Goal: Task Accomplishment & Management: Use online tool/utility

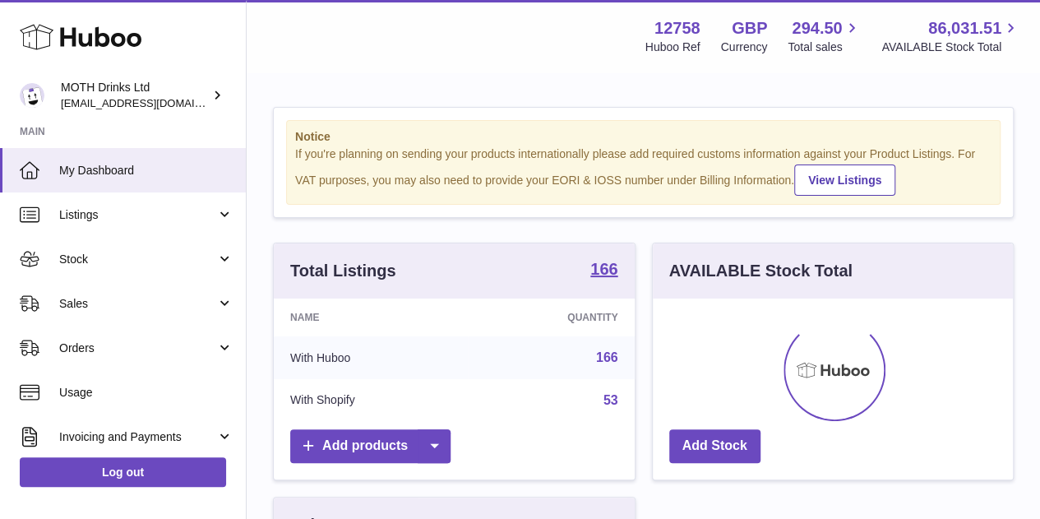
scroll to position [256, 360]
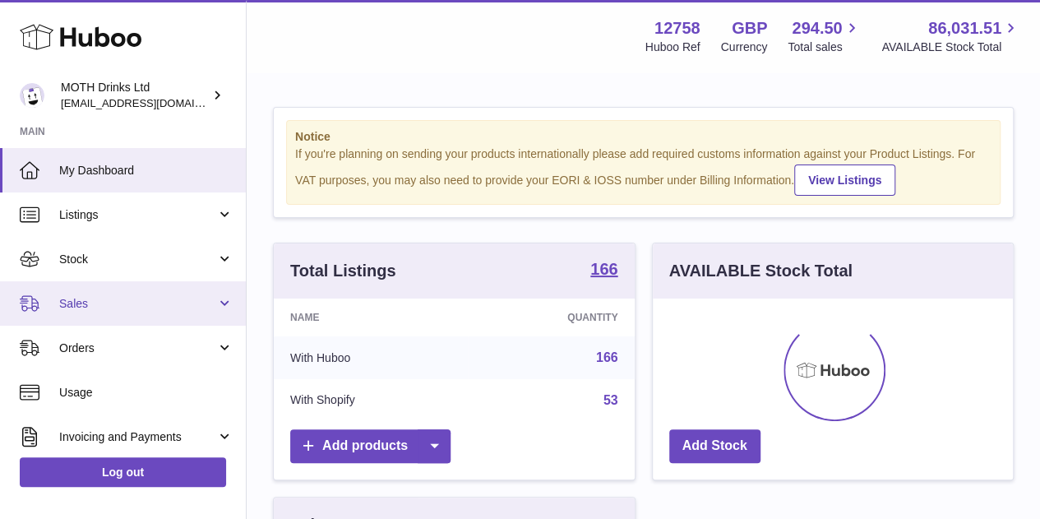
click at [90, 307] on span "Sales" at bounding box center [137, 304] width 157 height 16
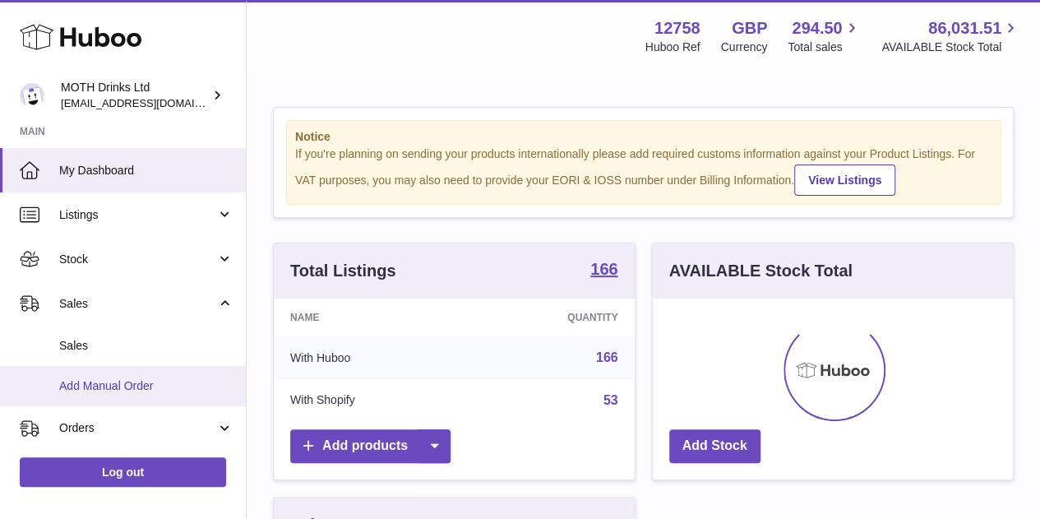
click at [110, 394] on link "Add Manual Order" at bounding box center [123, 386] width 246 height 40
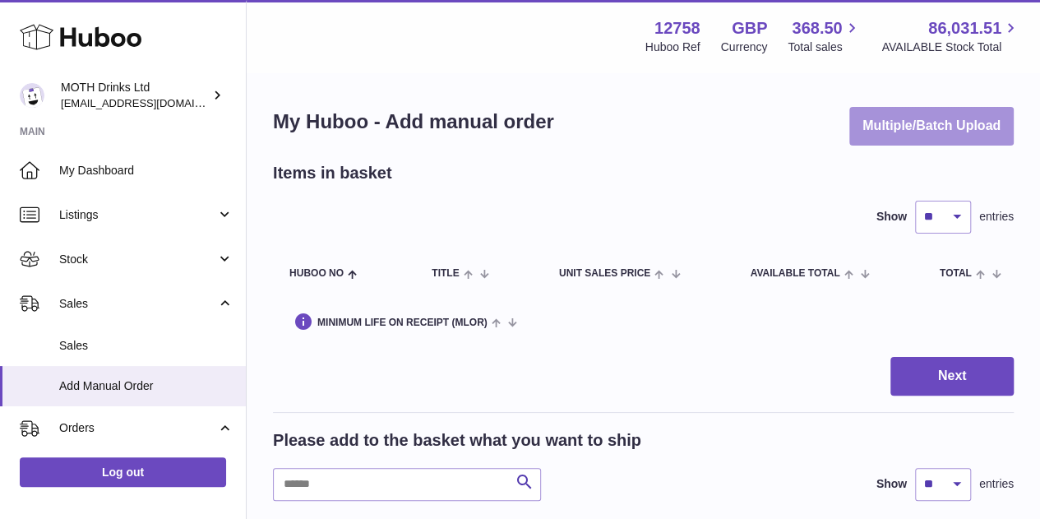
click at [876, 133] on button "Multiple/Batch Upload" at bounding box center [931, 126] width 164 height 39
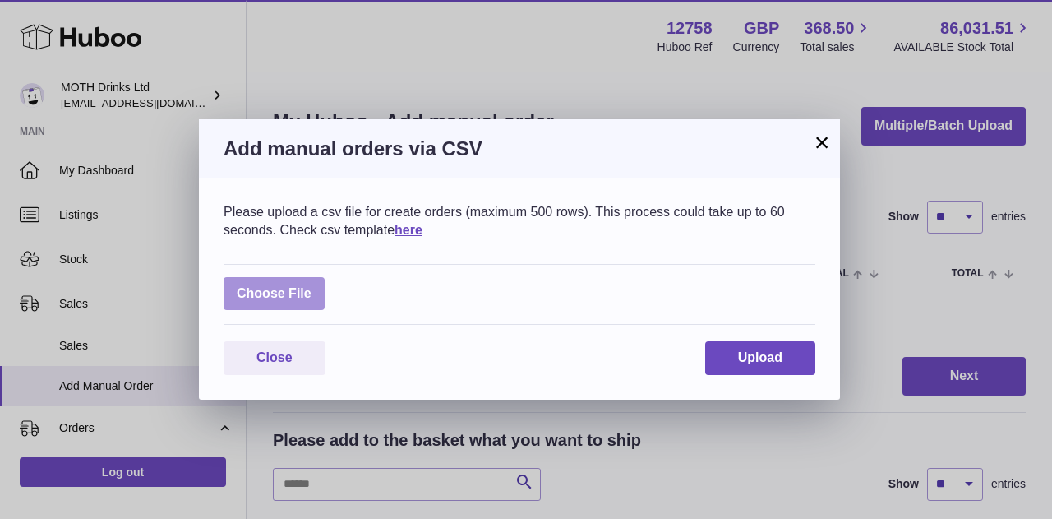
click at [292, 302] on label at bounding box center [274, 294] width 101 height 34
click at [312, 286] on input "file" at bounding box center [312, 285] width 1 height 1
type input "**********"
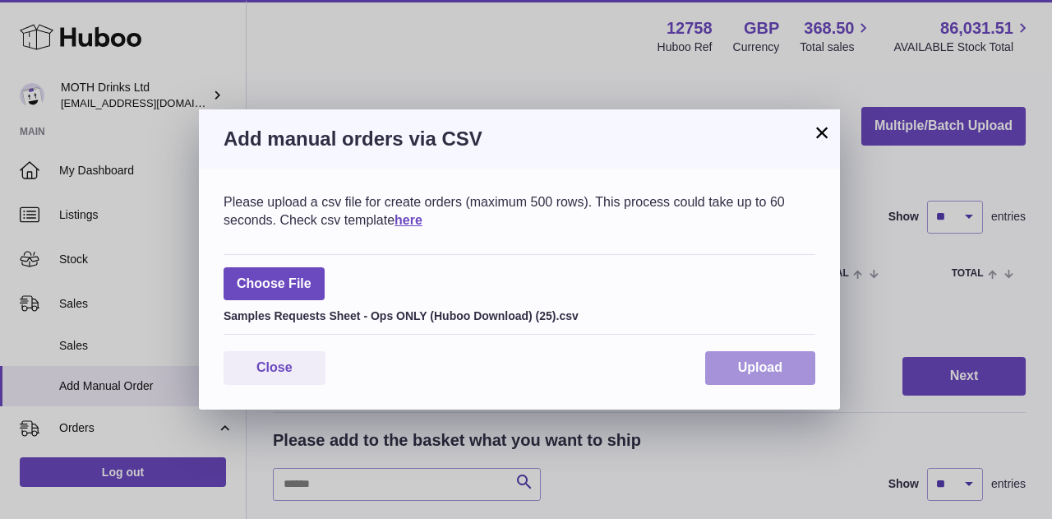
click at [764, 369] on span "Upload" at bounding box center [760, 367] width 44 height 14
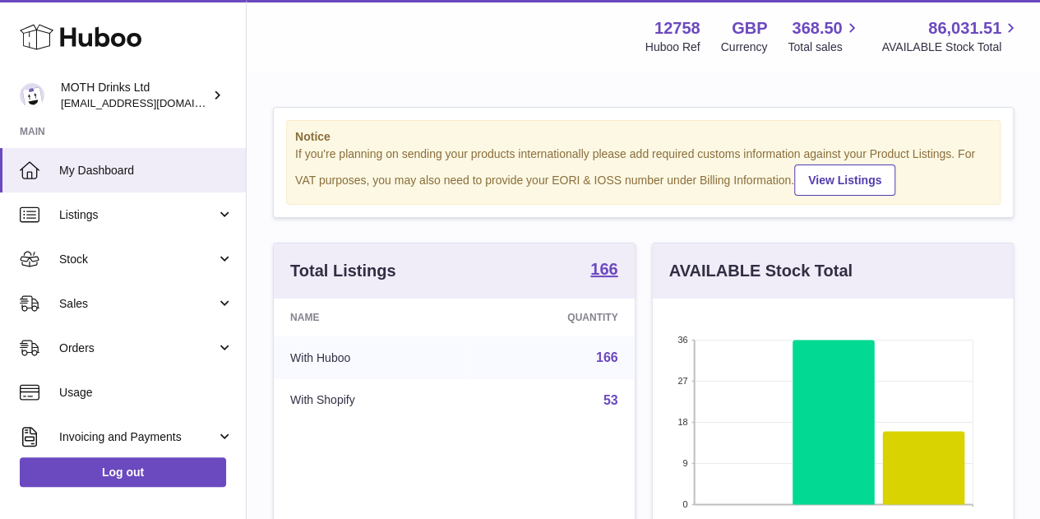
scroll to position [256, 360]
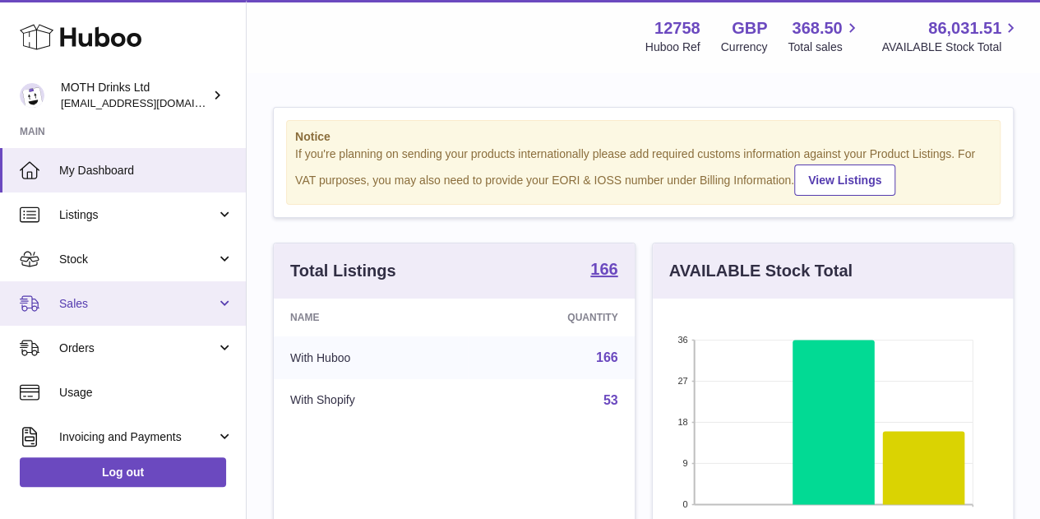
click at [127, 308] on span "Sales" at bounding box center [137, 304] width 157 height 16
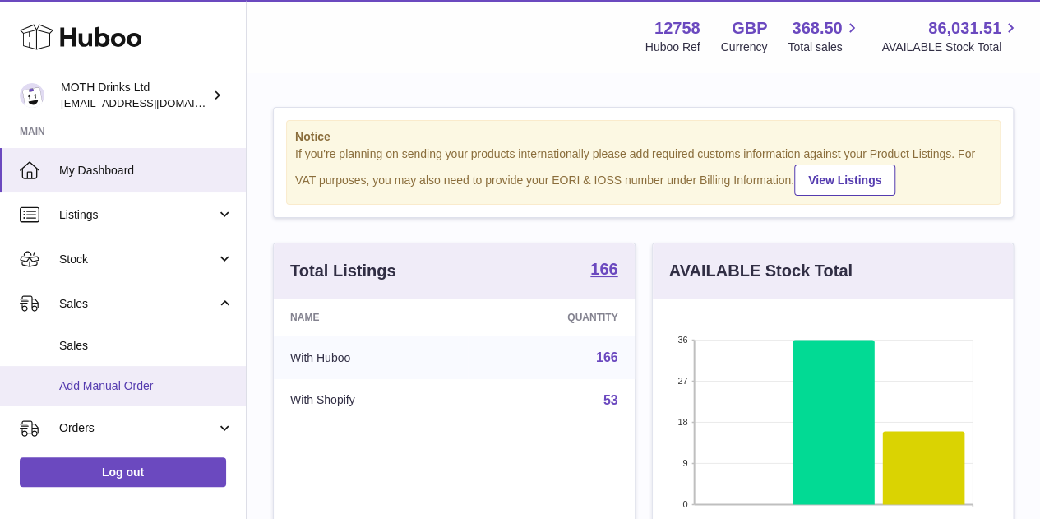
click at [108, 382] on span "Add Manual Order" at bounding box center [146, 386] width 174 height 16
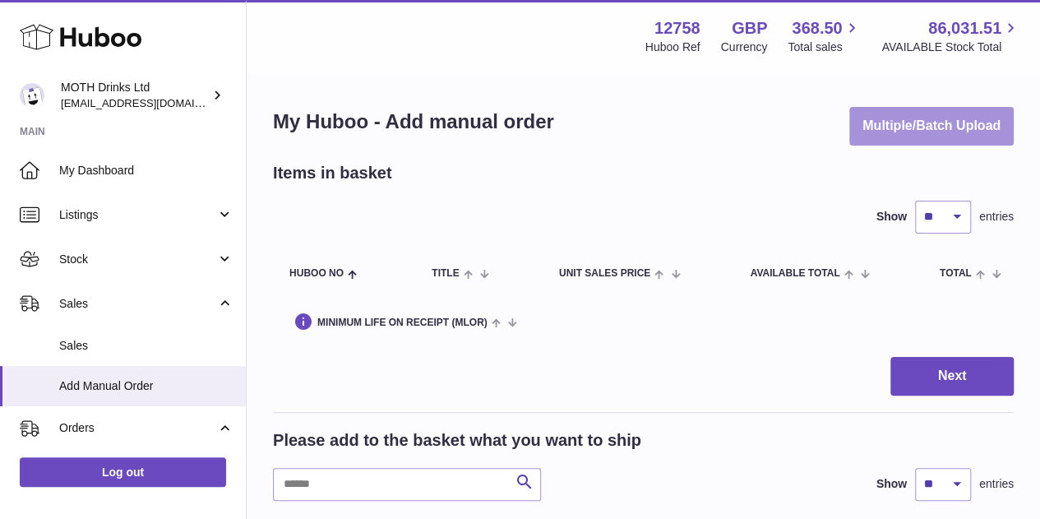
click at [891, 127] on button "Multiple/Batch Upload" at bounding box center [931, 126] width 164 height 39
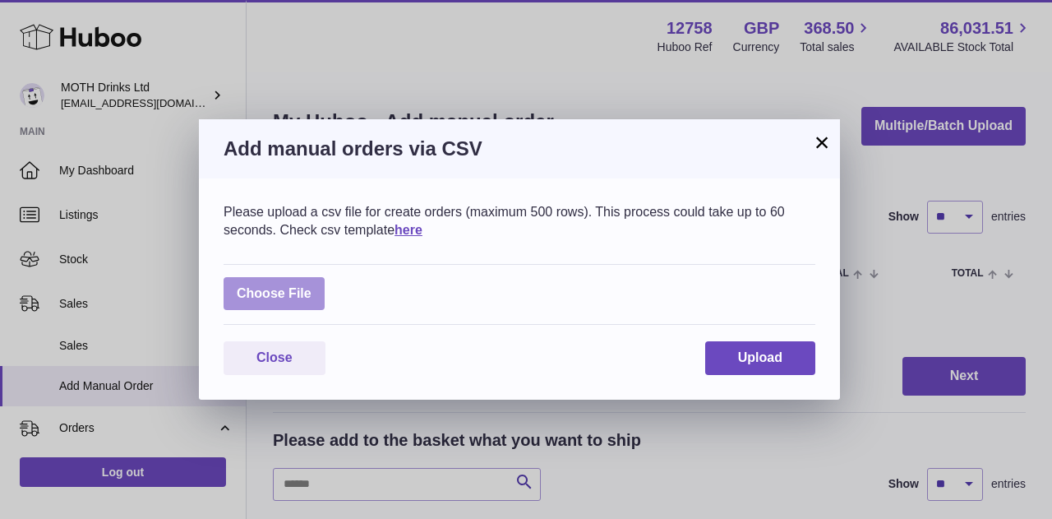
click at [291, 285] on label at bounding box center [274, 294] width 101 height 34
click at [312, 285] on input "file" at bounding box center [312, 285] width 1 height 1
type input "**********"
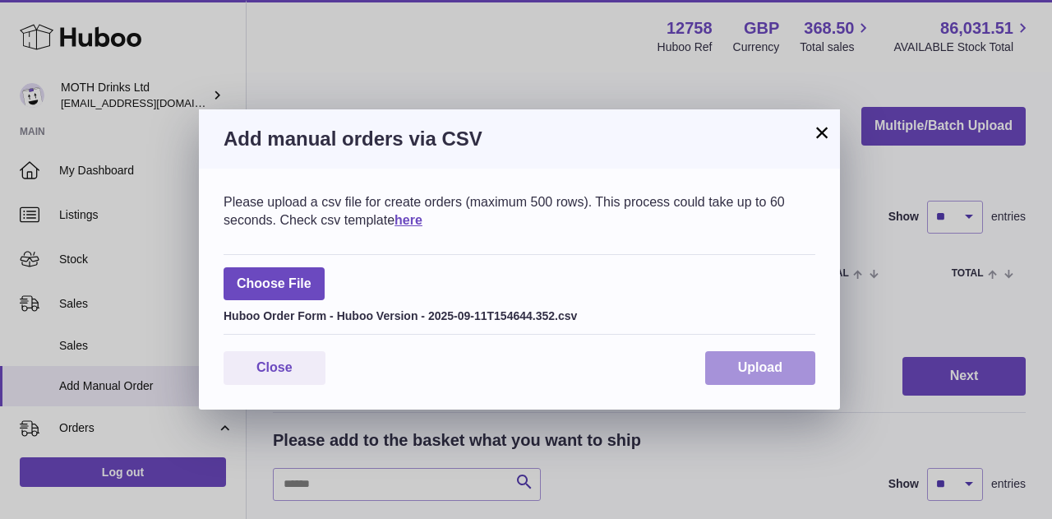
click at [766, 366] on span "Upload" at bounding box center [760, 367] width 44 height 14
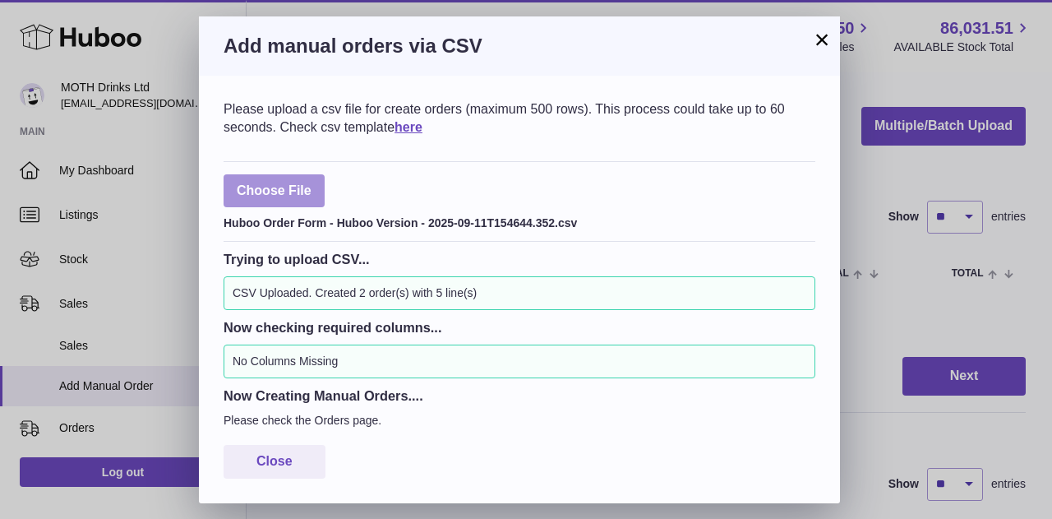
click at [250, 200] on label at bounding box center [274, 191] width 101 height 34
click at [312, 183] on input "file" at bounding box center [312, 182] width 1 height 1
type input "**********"
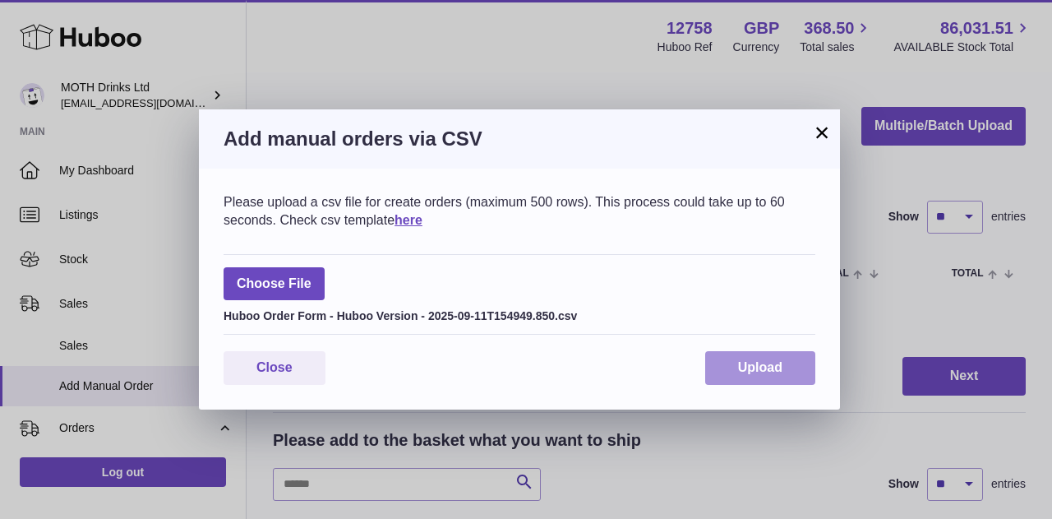
click at [749, 366] on span "Upload" at bounding box center [760, 367] width 44 height 14
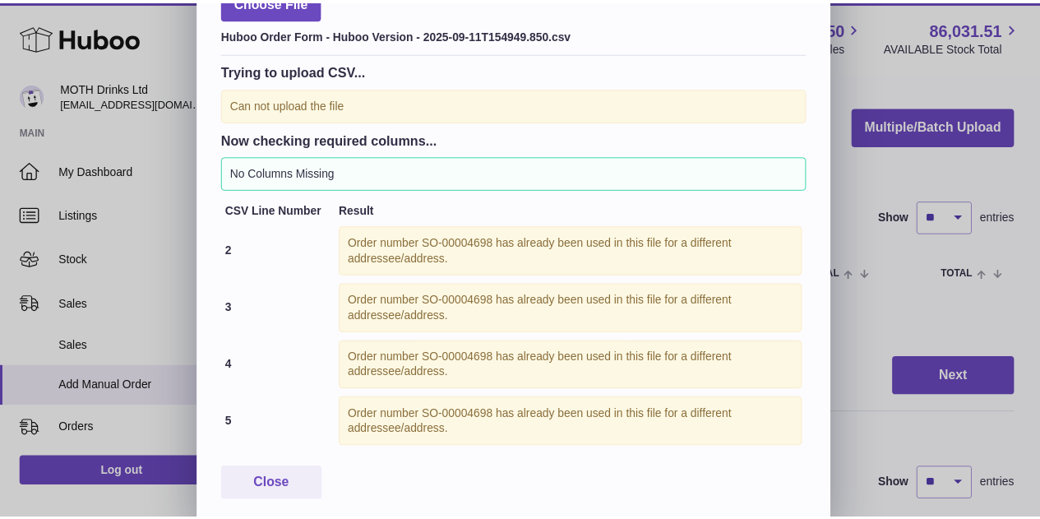
scroll to position [177, 0]
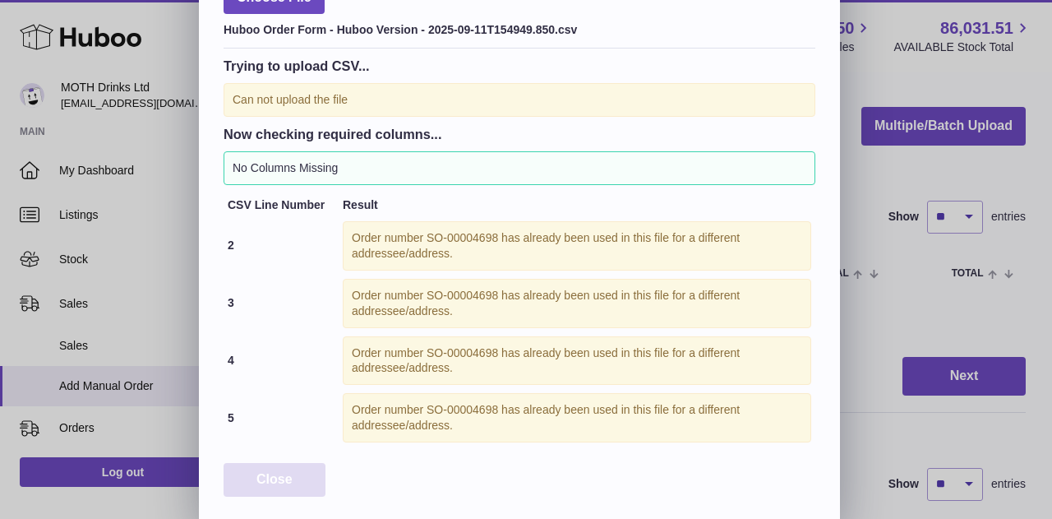
click at [277, 466] on button "Close" at bounding box center [275, 480] width 102 height 34
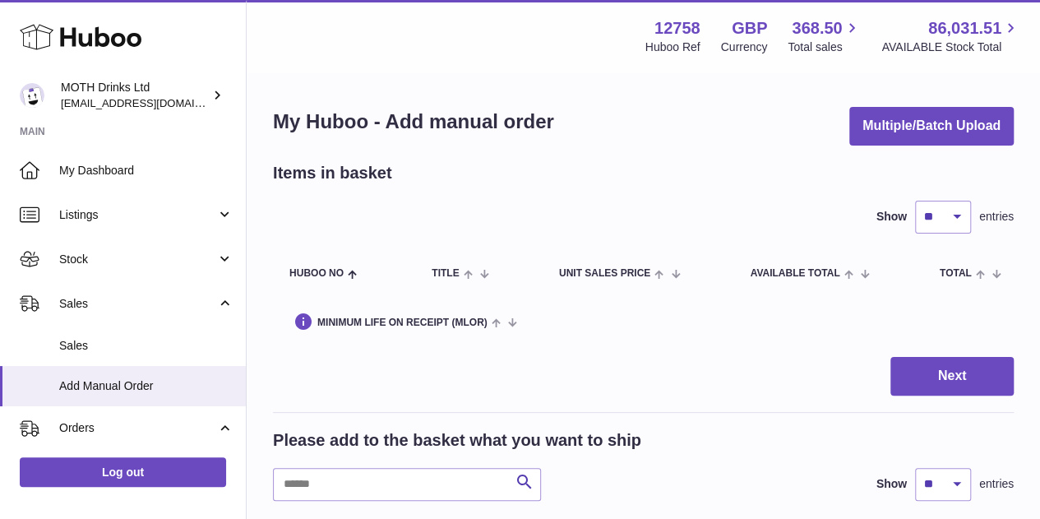
scroll to position [0, 0]
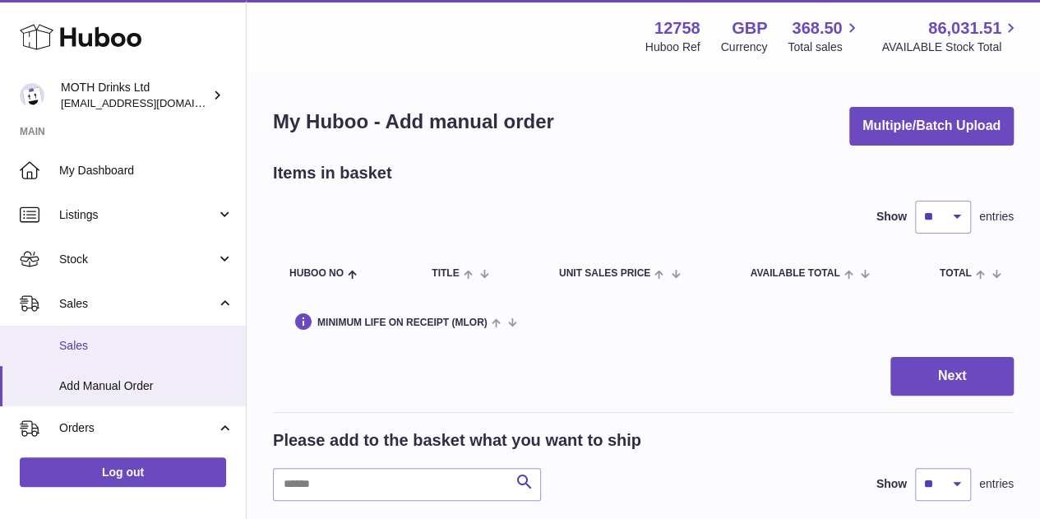
click at [150, 336] on link "Sales" at bounding box center [123, 345] width 246 height 40
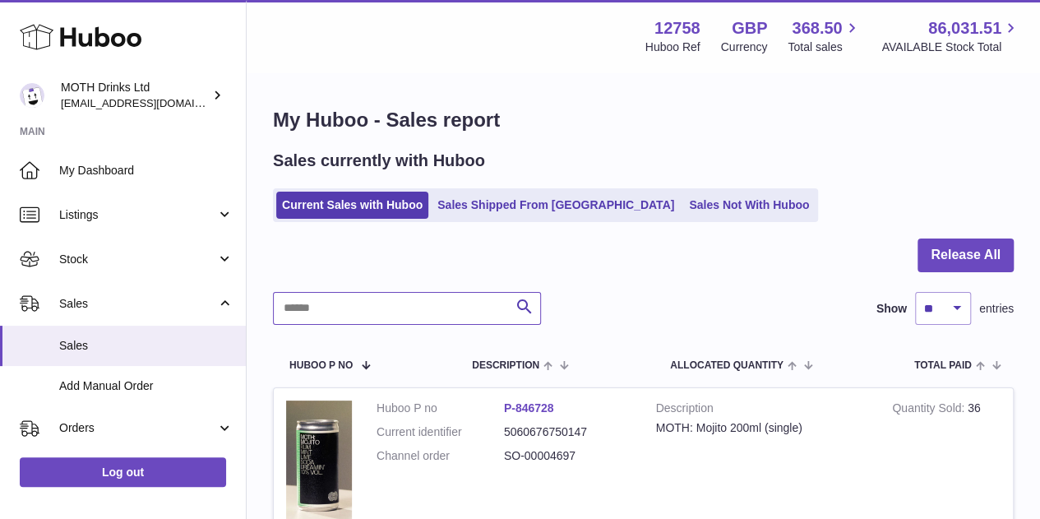
click at [366, 307] on input "text" at bounding box center [407, 308] width 268 height 33
paste input "**********"
type input "**********"
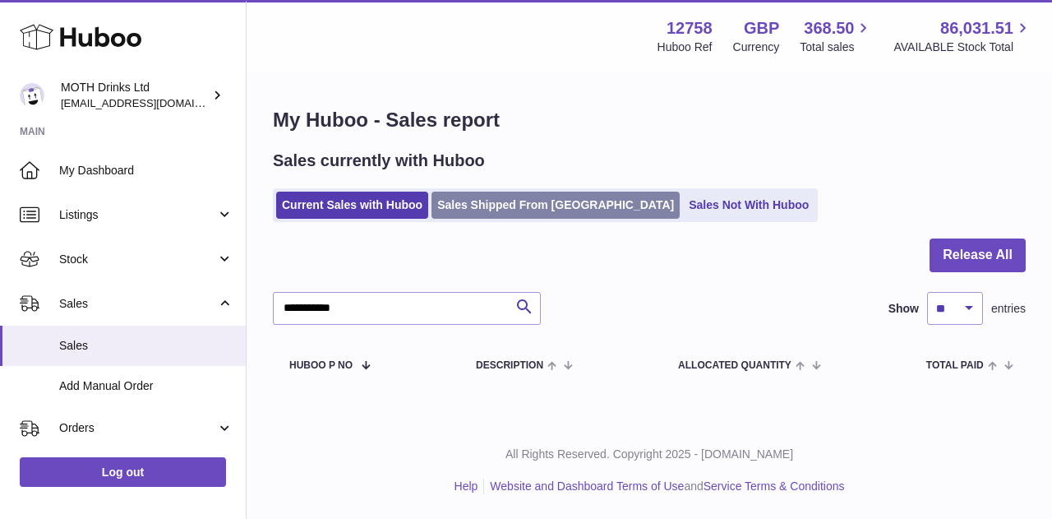
click at [516, 211] on link "Sales Shipped From Huboo" at bounding box center [556, 205] width 248 height 27
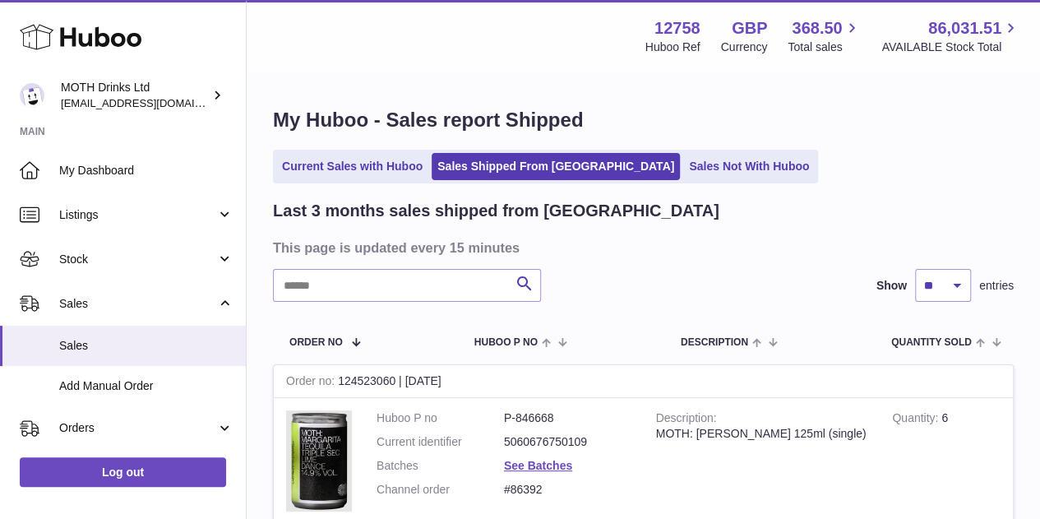
click at [516, 211] on h2 "Last 3 months sales shipped from [GEOGRAPHIC_DATA]" at bounding box center [496, 211] width 446 height 22
click at [412, 287] on input "text" at bounding box center [407, 285] width 268 height 33
paste input "**********"
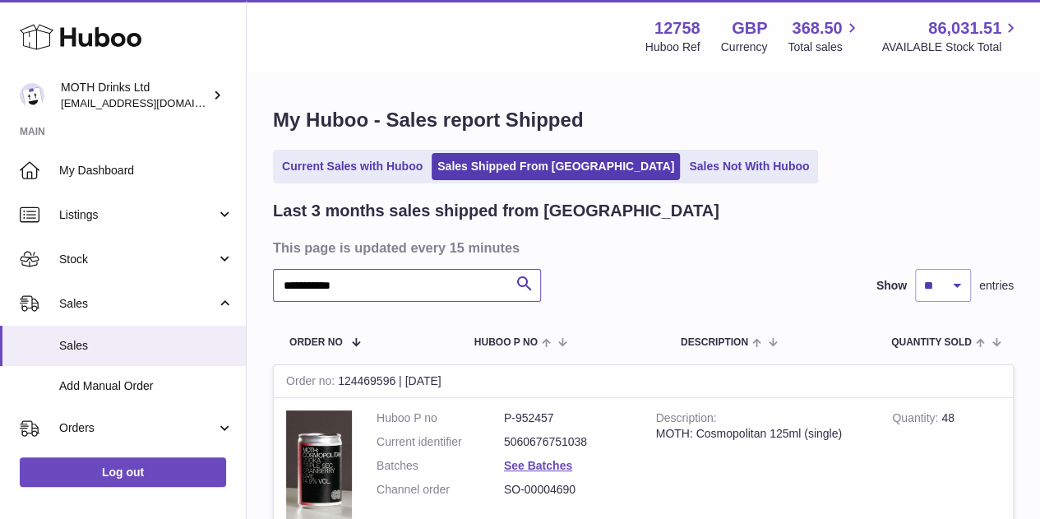
type input "**********"
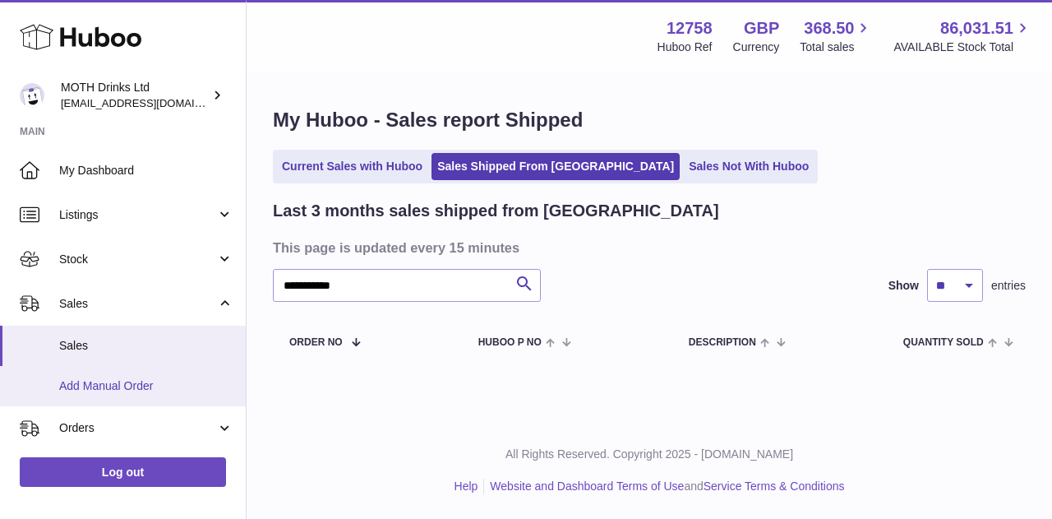
click at [121, 397] on link "Add Manual Order" at bounding box center [123, 386] width 246 height 40
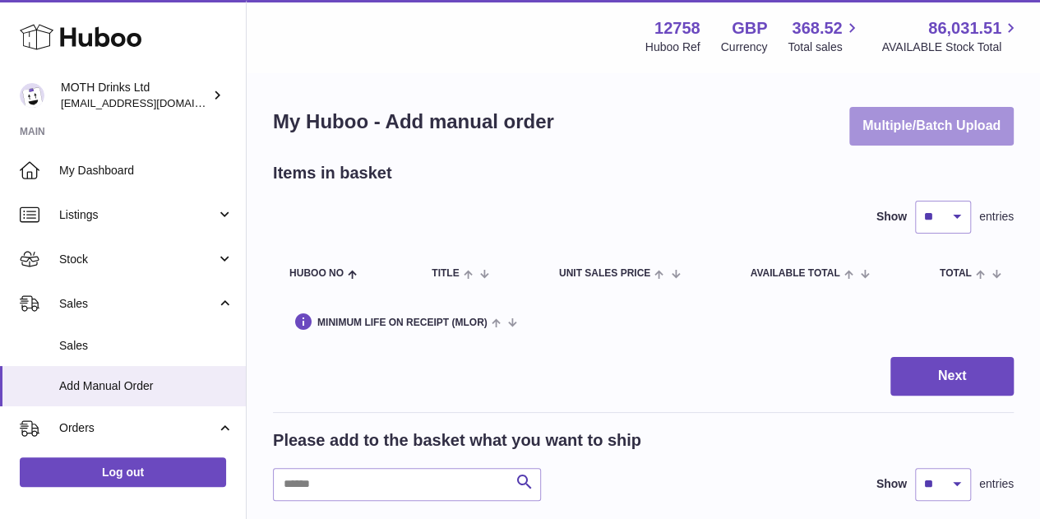
click at [878, 119] on button "Multiple/Batch Upload" at bounding box center [931, 126] width 164 height 39
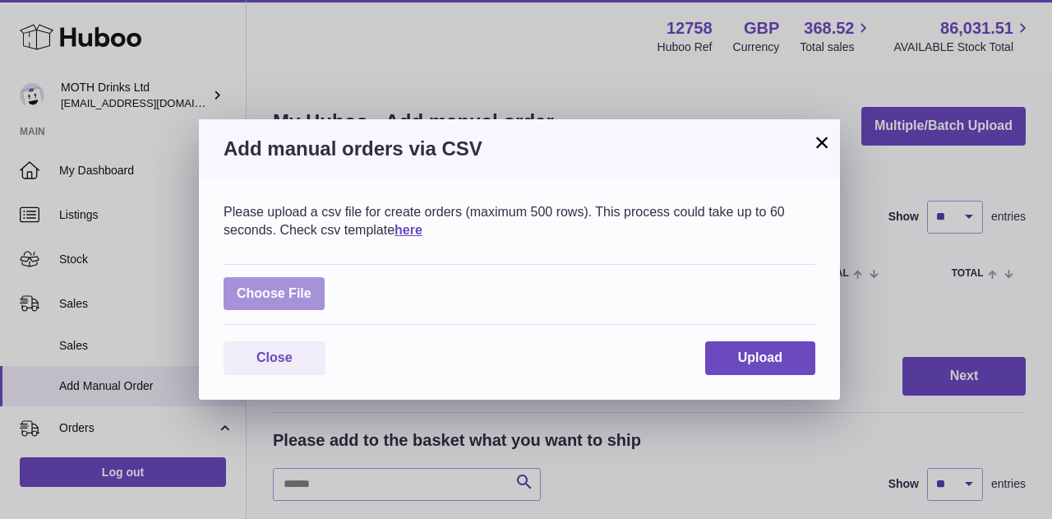
click at [313, 292] on label at bounding box center [274, 294] width 101 height 34
click at [312, 286] on input "file" at bounding box center [312, 285] width 1 height 1
type input "**********"
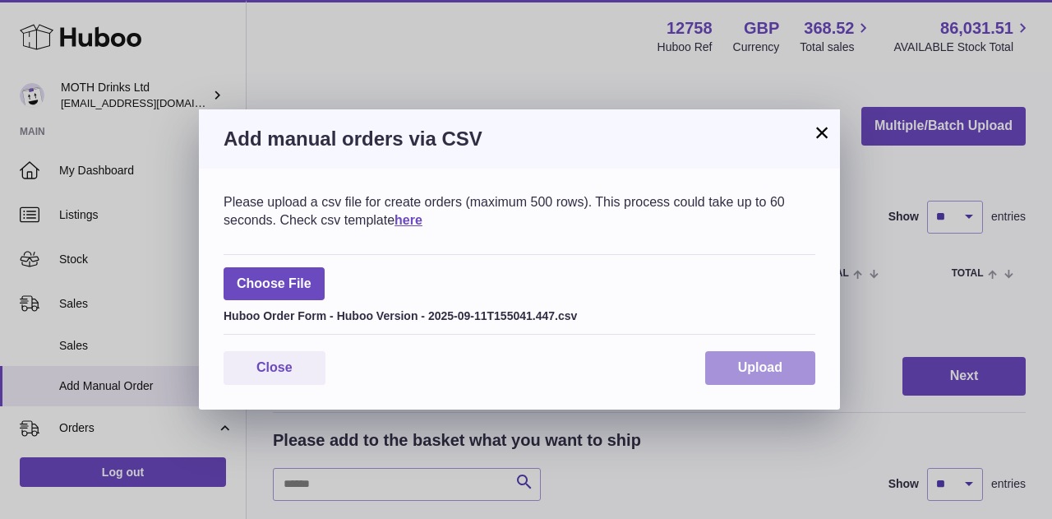
click at [755, 371] on span "Upload" at bounding box center [760, 367] width 44 height 14
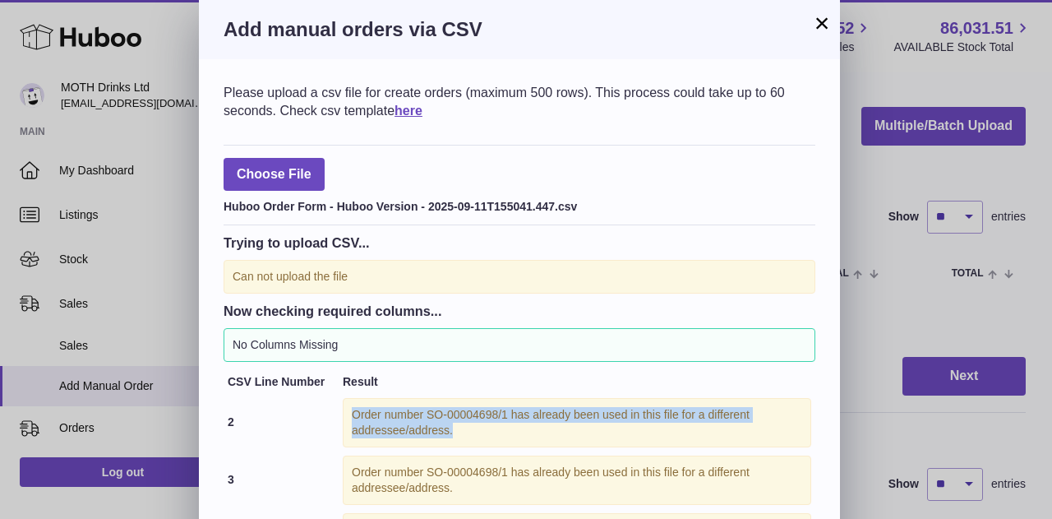
drag, startPoint x: 456, startPoint y: 427, endPoint x: 349, endPoint y: 409, distance: 108.4
click at [349, 409] on div "Order number SO-00004698/1 has already been used in this file for a different a…" at bounding box center [577, 422] width 469 height 49
copy div "Order number SO-00004698/1 has already been used in this file for a different a…"
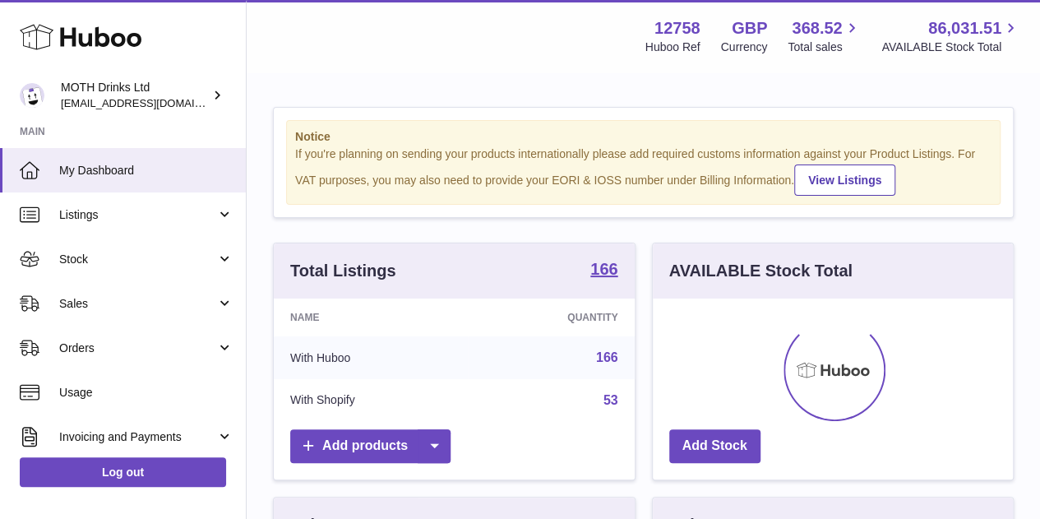
scroll to position [256, 360]
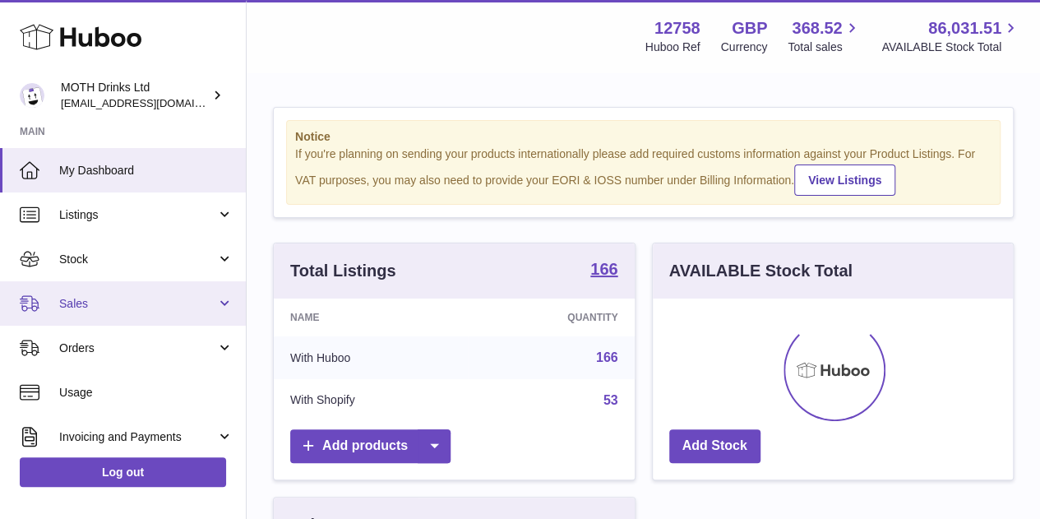
click at [132, 297] on span "Sales" at bounding box center [137, 304] width 157 height 16
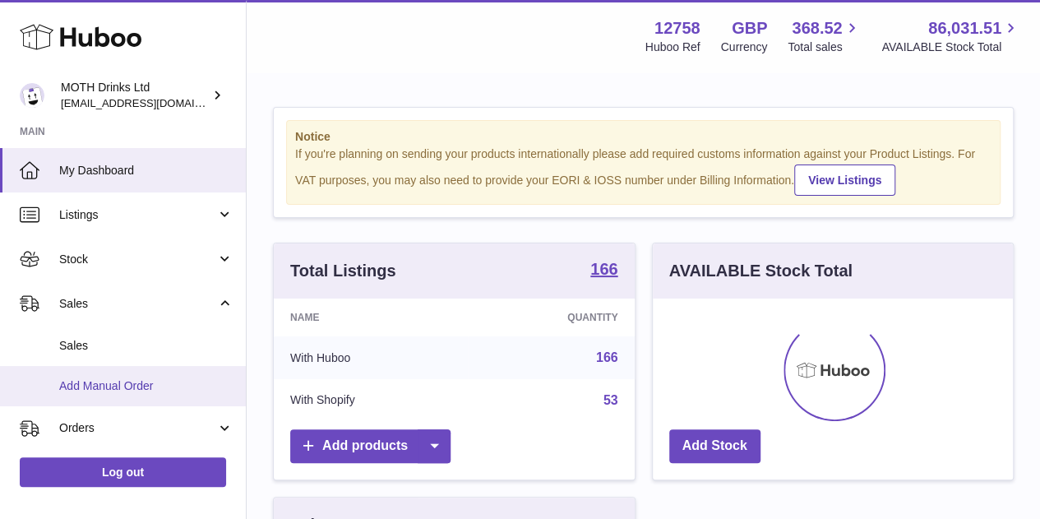
click at [94, 382] on span "Add Manual Order" at bounding box center [146, 386] width 174 height 16
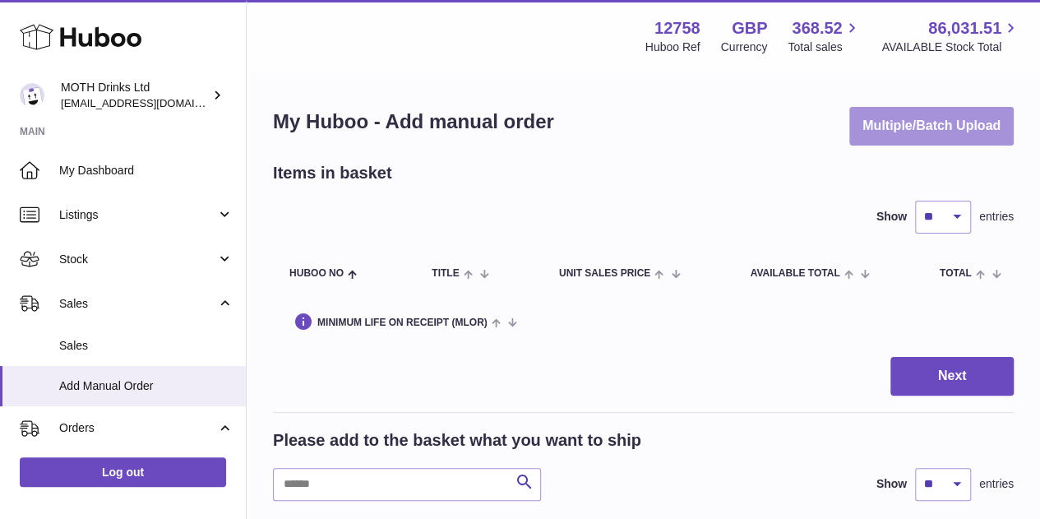
click at [949, 127] on button "Multiple/Batch Upload" at bounding box center [931, 126] width 164 height 39
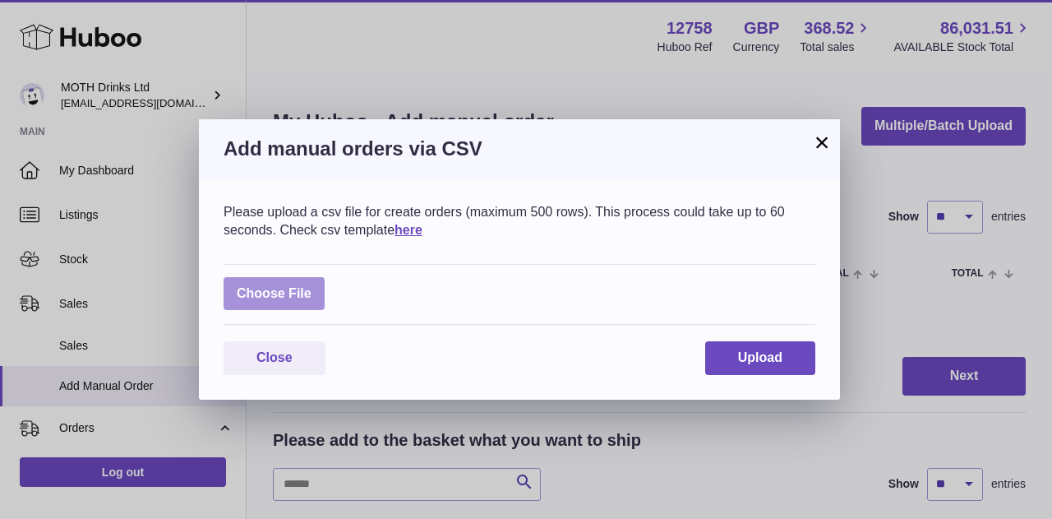
click at [293, 307] on label at bounding box center [274, 294] width 101 height 34
click at [312, 286] on input "file" at bounding box center [312, 285] width 1 height 1
type input "**********"
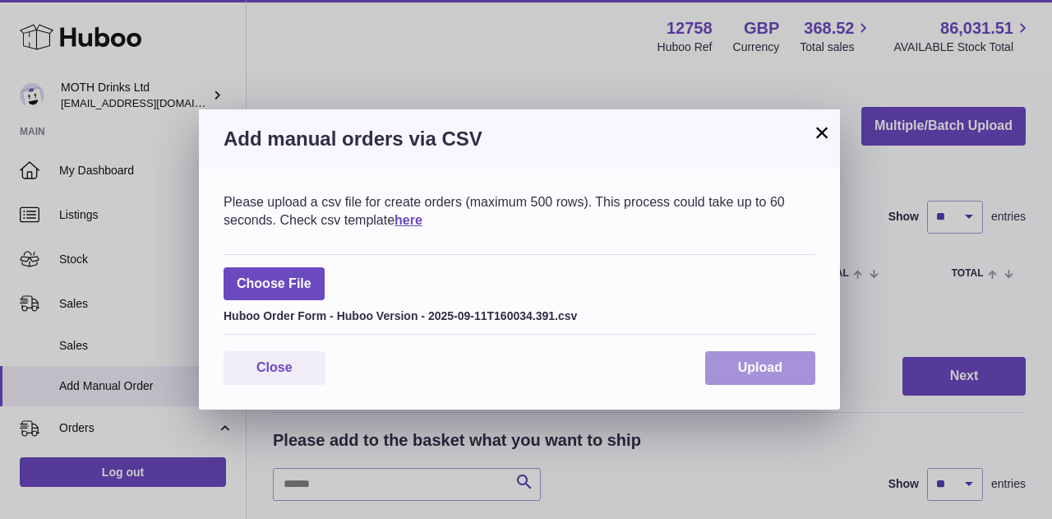
click at [745, 362] on span "Upload" at bounding box center [760, 367] width 44 height 14
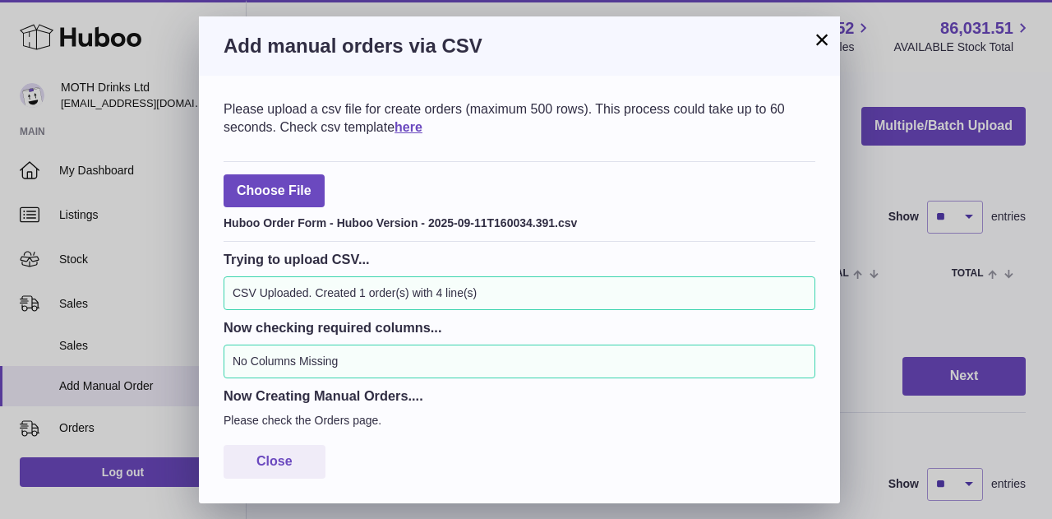
click at [819, 35] on button "×" at bounding box center [822, 40] width 20 height 20
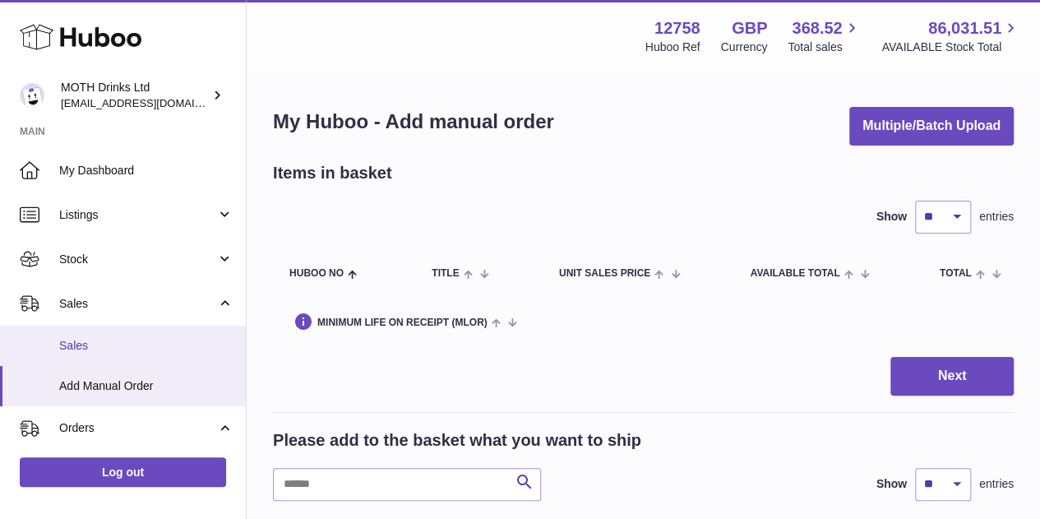
scroll to position [145, 0]
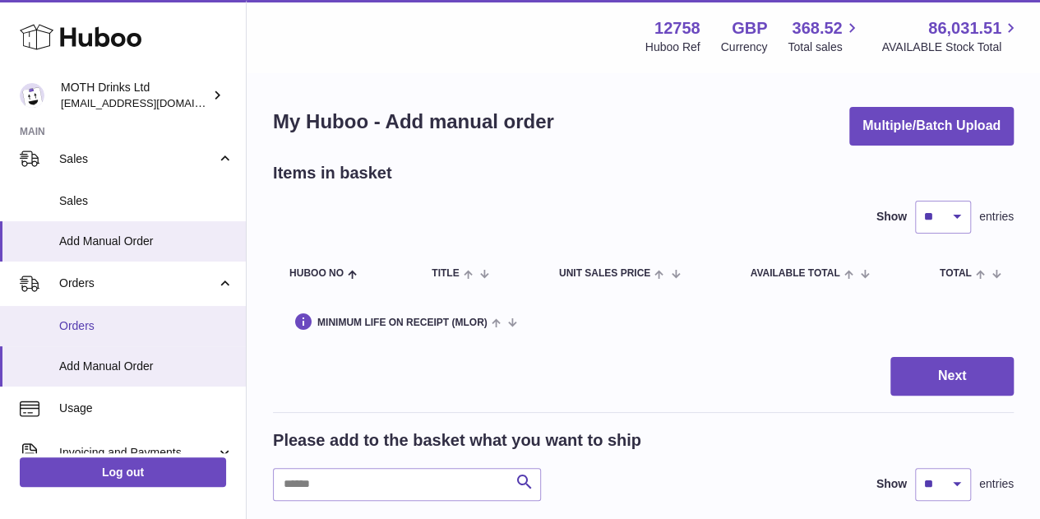
click at [118, 316] on link "Orders" at bounding box center [123, 326] width 246 height 40
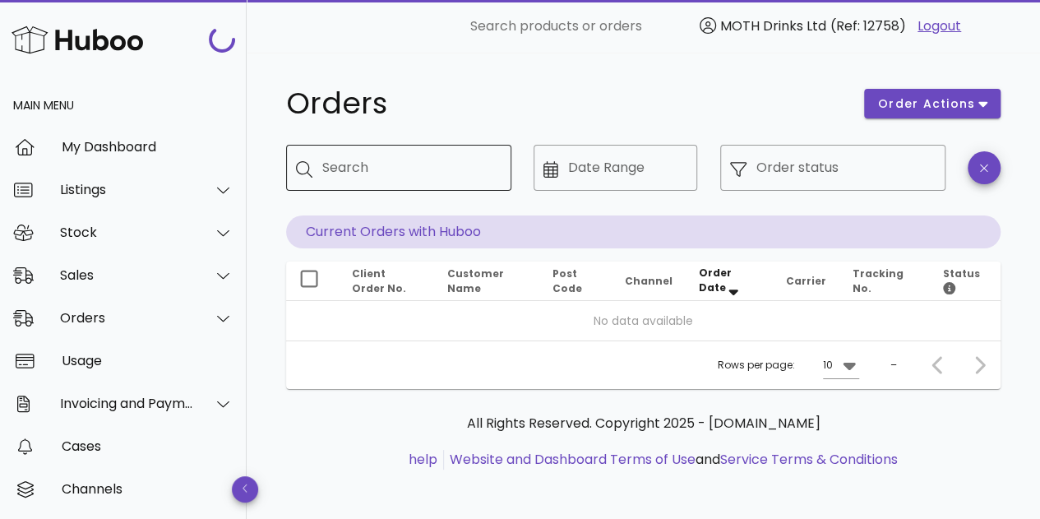
click at [417, 169] on input "Search" at bounding box center [410, 168] width 176 height 26
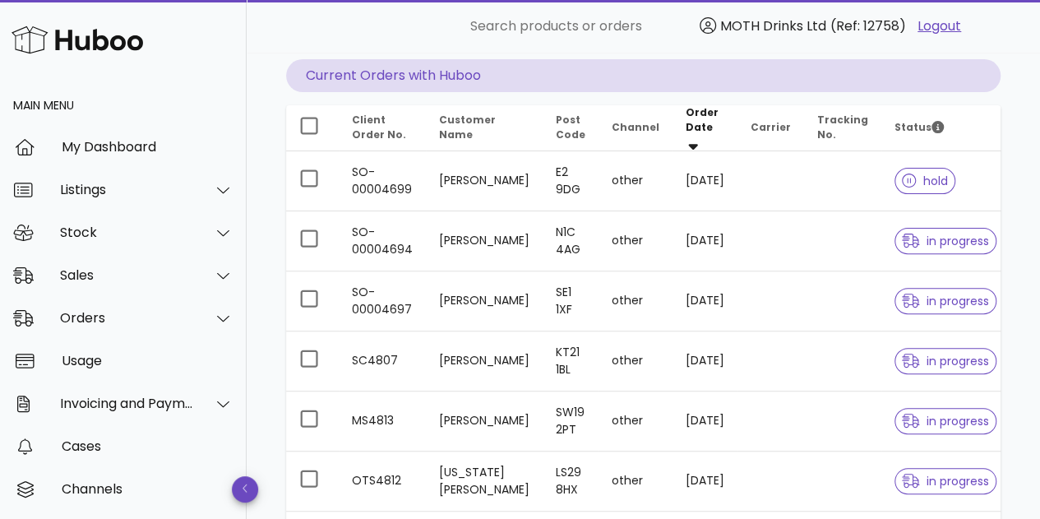
scroll to position [158, 0]
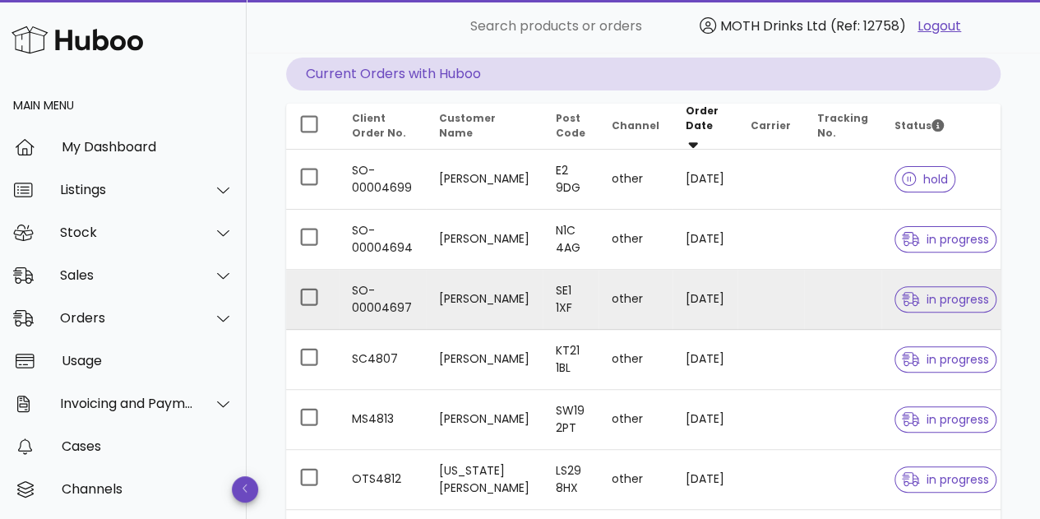
click at [454, 292] on td "Rebecca Magee" at bounding box center [484, 300] width 117 height 60
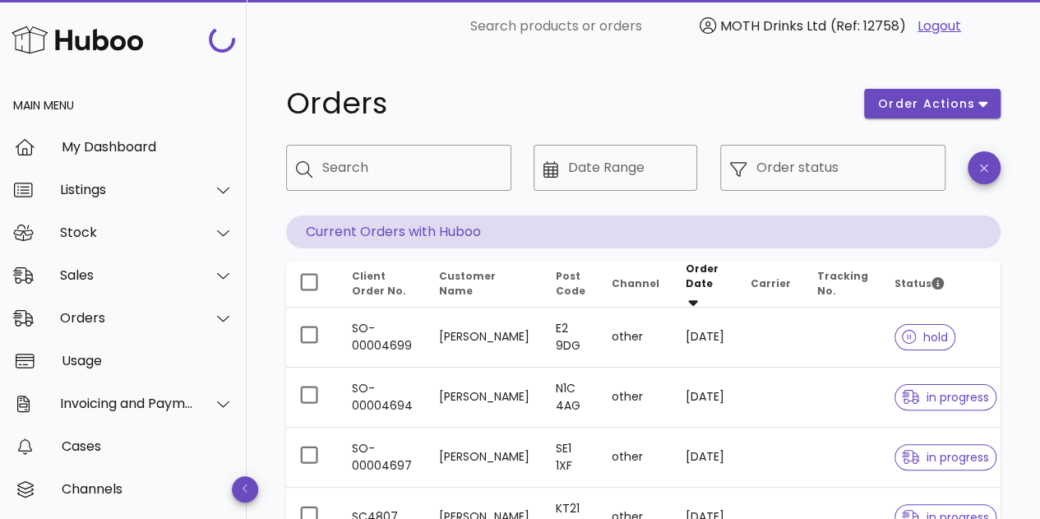
scroll to position [158, 0]
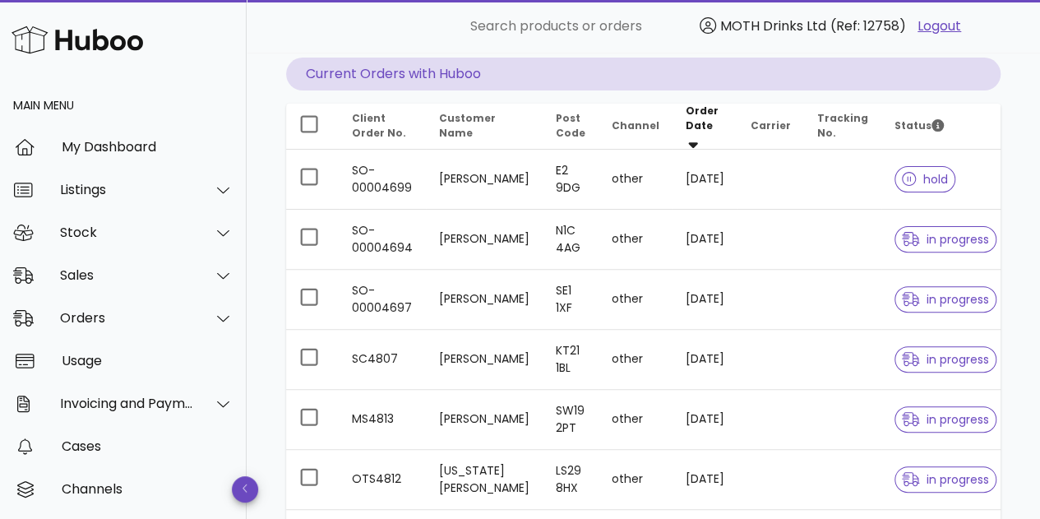
click at [295, 50] on div "​ Search products or orders MOTH Drinks Ltd (Ref: 12758) Logout" at bounding box center [643, 26] width 767 height 53
click at [131, 289] on div "Sales" at bounding box center [123, 275] width 247 height 43
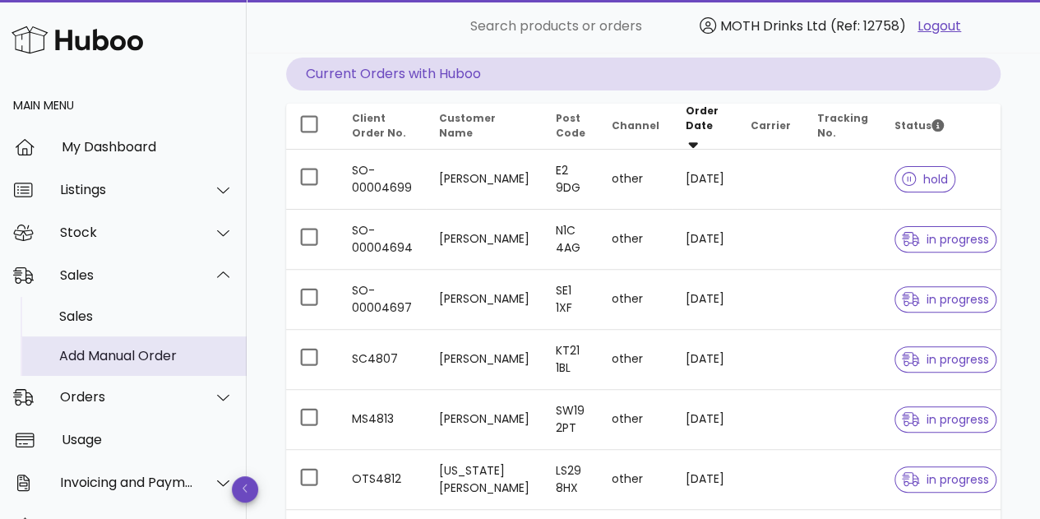
click at [115, 349] on div "Add Manual Order" at bounding box center [146, 356] width 174 height 16
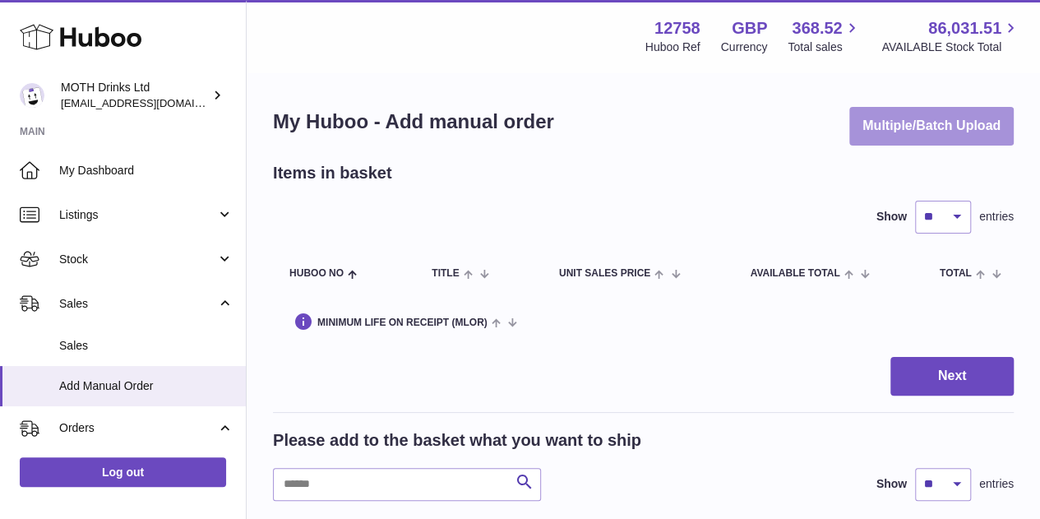
click at [950, 131] on button "Multiple/Batch Upload" at bounding box center [931, 126] width 164 height 39
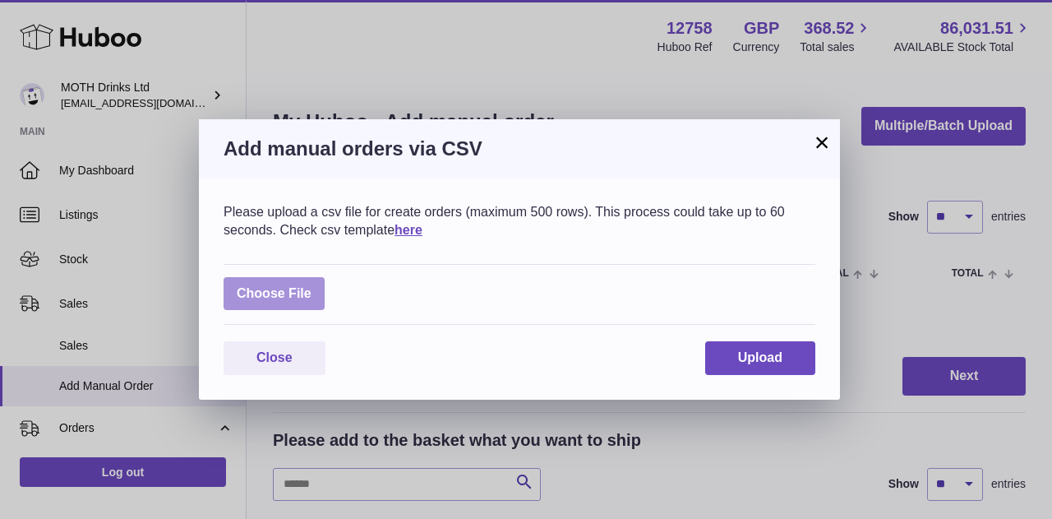
click at [285, 295] on label at bounding box center [274, 294] width 101 height 34
click at [312, 286] on input "file" at bounding box center [312, 285] width 1 height 1
type input "**********"
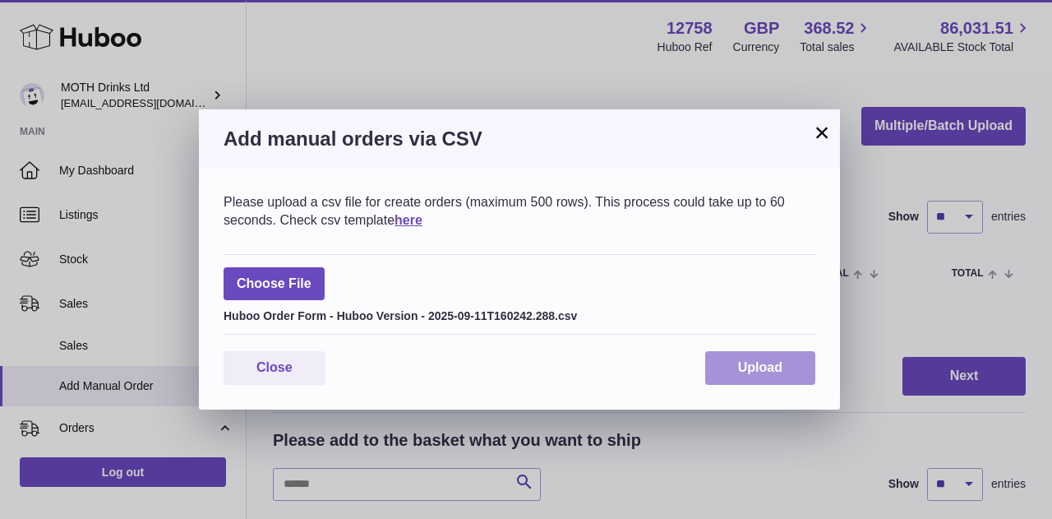
click at [745, 366] on span "Upload" at bounding box center [760, 367] width 44 height 14
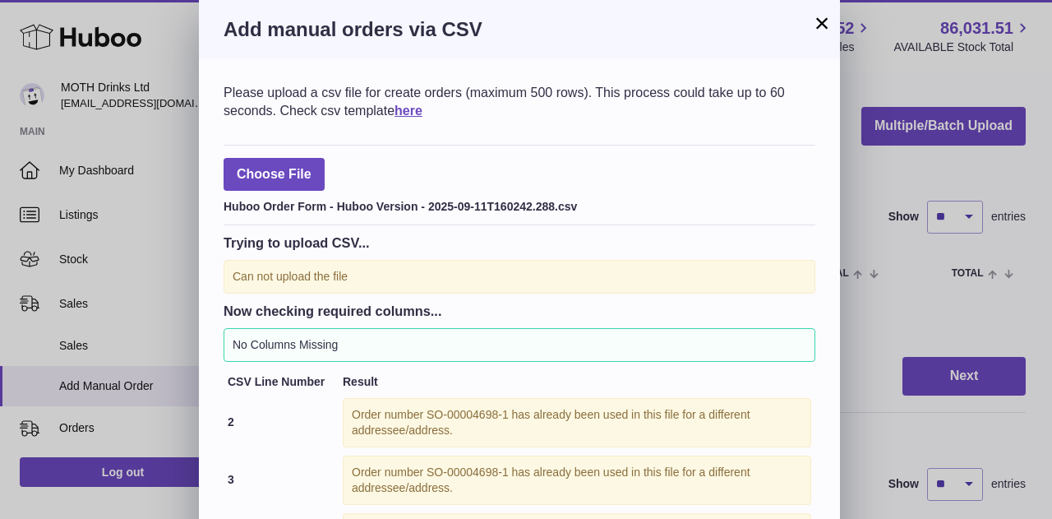
click at [820, 19] on button "×" at bounding box center [822, 23] width 20 height 20
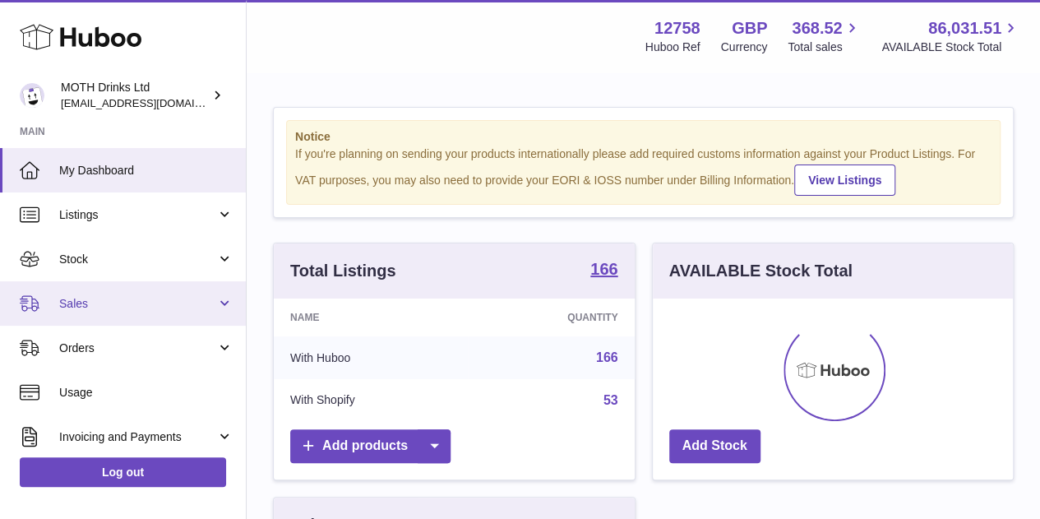
scroll to position [256, 360]
click at [129, 297] on span "Sales" at bounding box center [137, 304] width 157 height 16
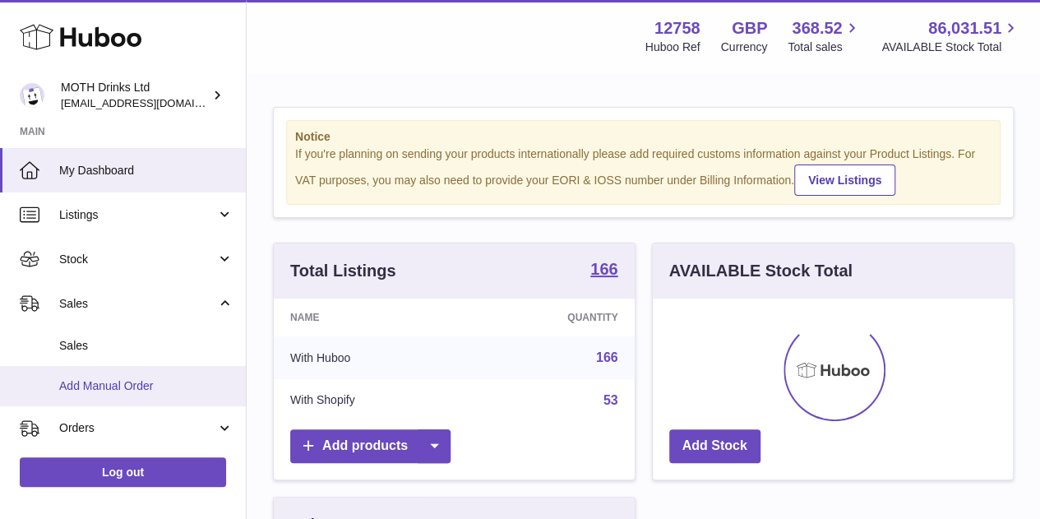
click at [148, 379] on span "Add Manual Order" at bounding box center [146, 386] width 174 height 16
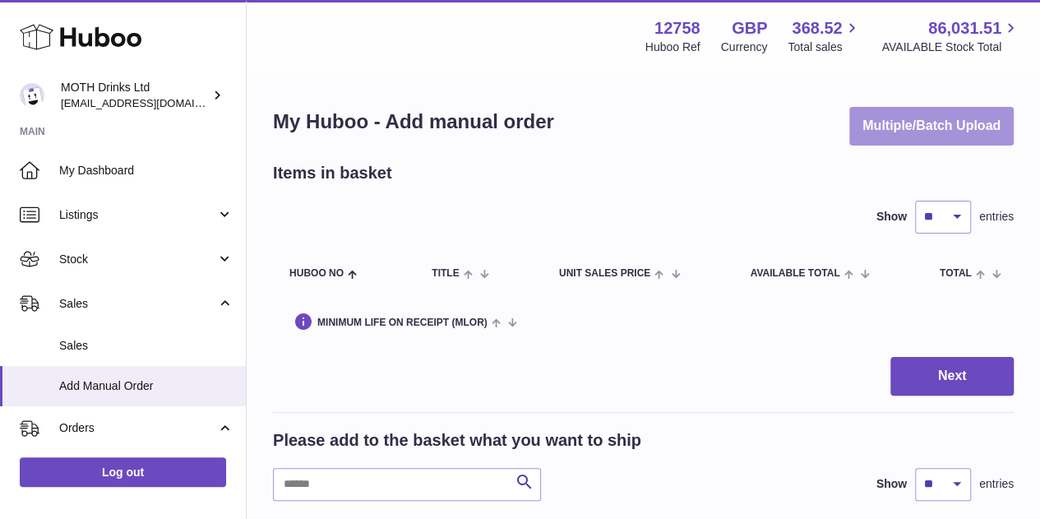
click at [953, 145] on button "Multiple/Batch Upload" at bounding box center [931, 126] width 164 height 39
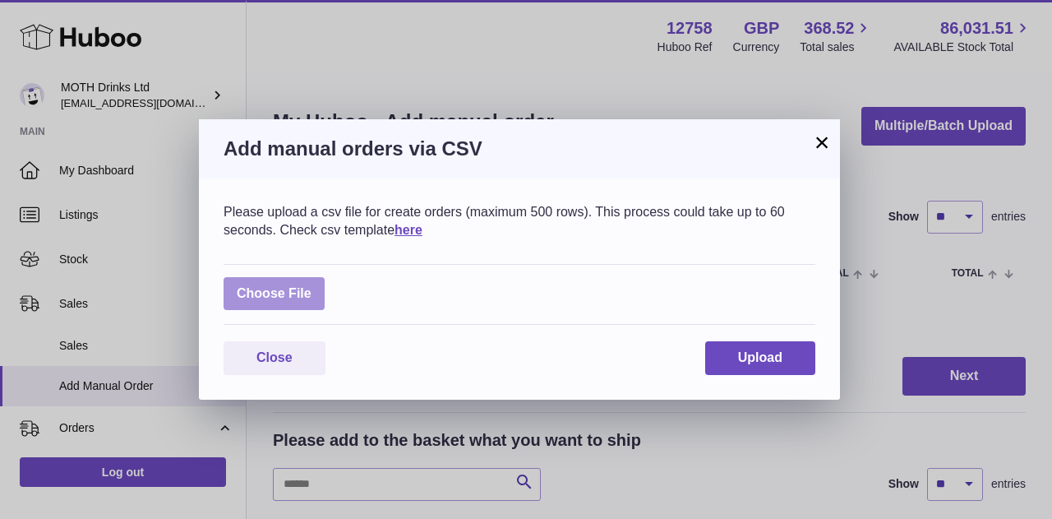
click at [291, 302] on label at bounding box center [274, 294] width 101 height 34
click at [312, 286] on input "file" at bounding box center [312, 285] width 1 height 1
type input "**********"
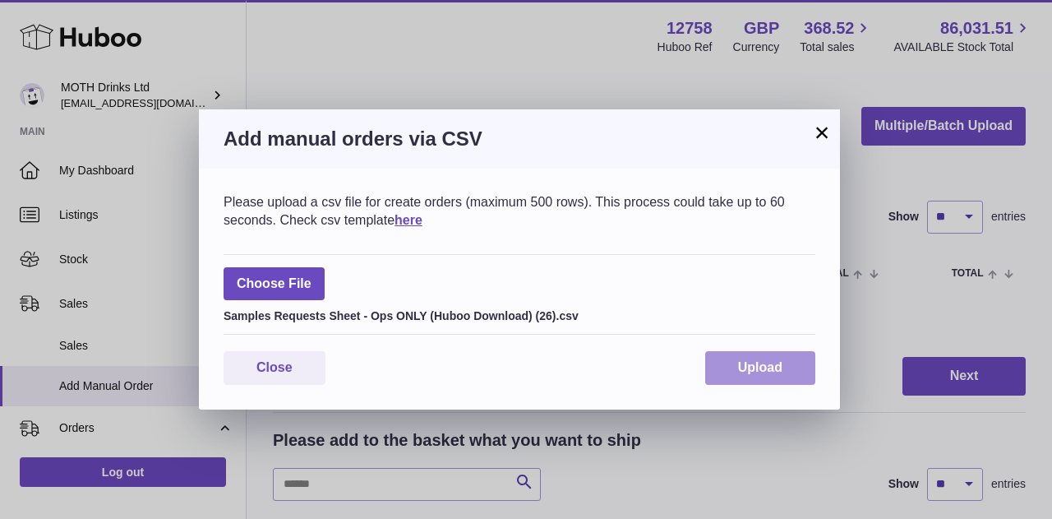
click at [776, 356] on button "Upload" at bounding box center [760, 368] width 110 height 34
